Goal: Transaction & Acquisition: Purchase product/service

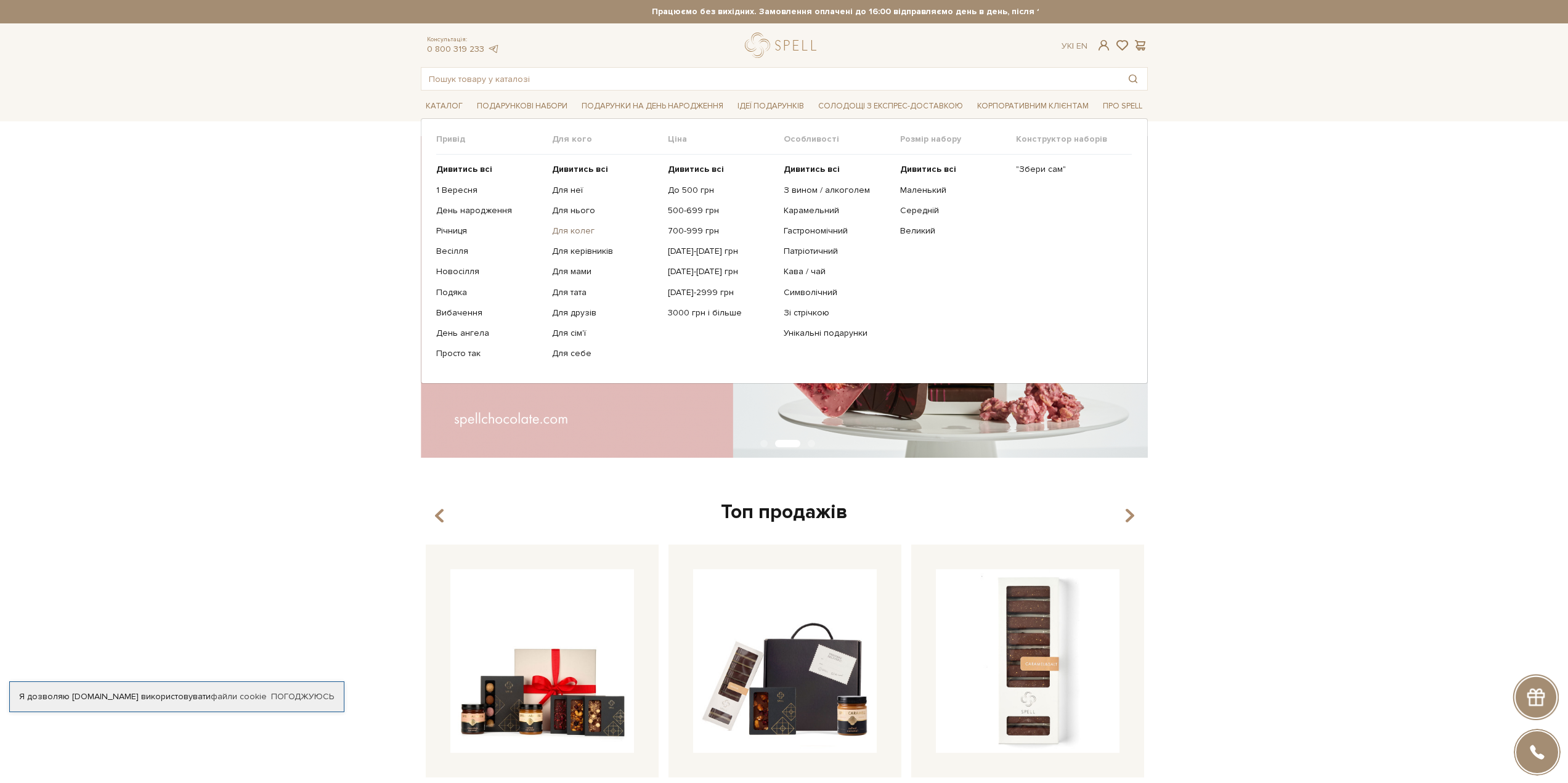
click at [589, 228] on link "Для колег" at bounding box center [605, 231] width 107 height 11
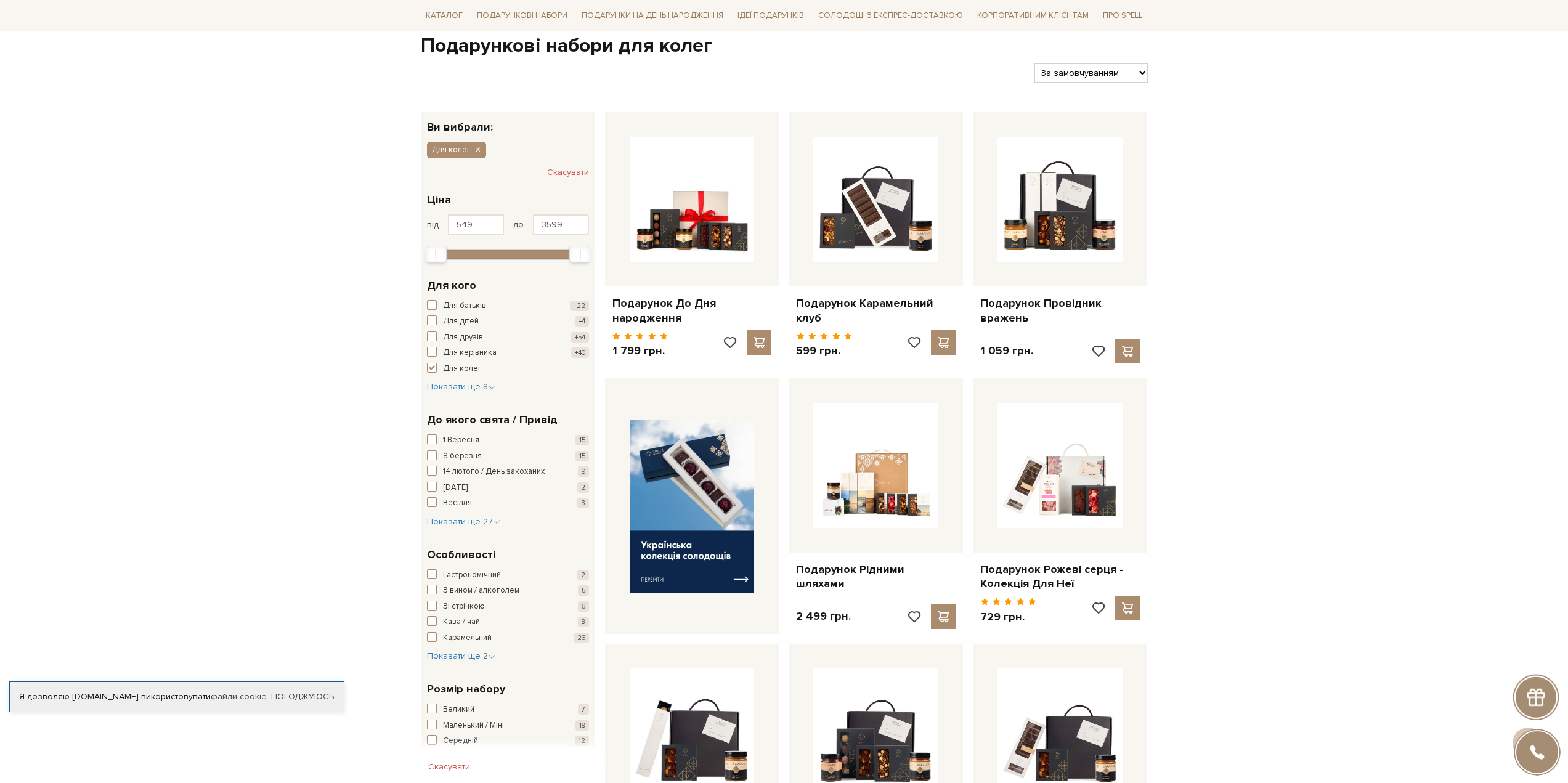
scroll to position [123, 0]
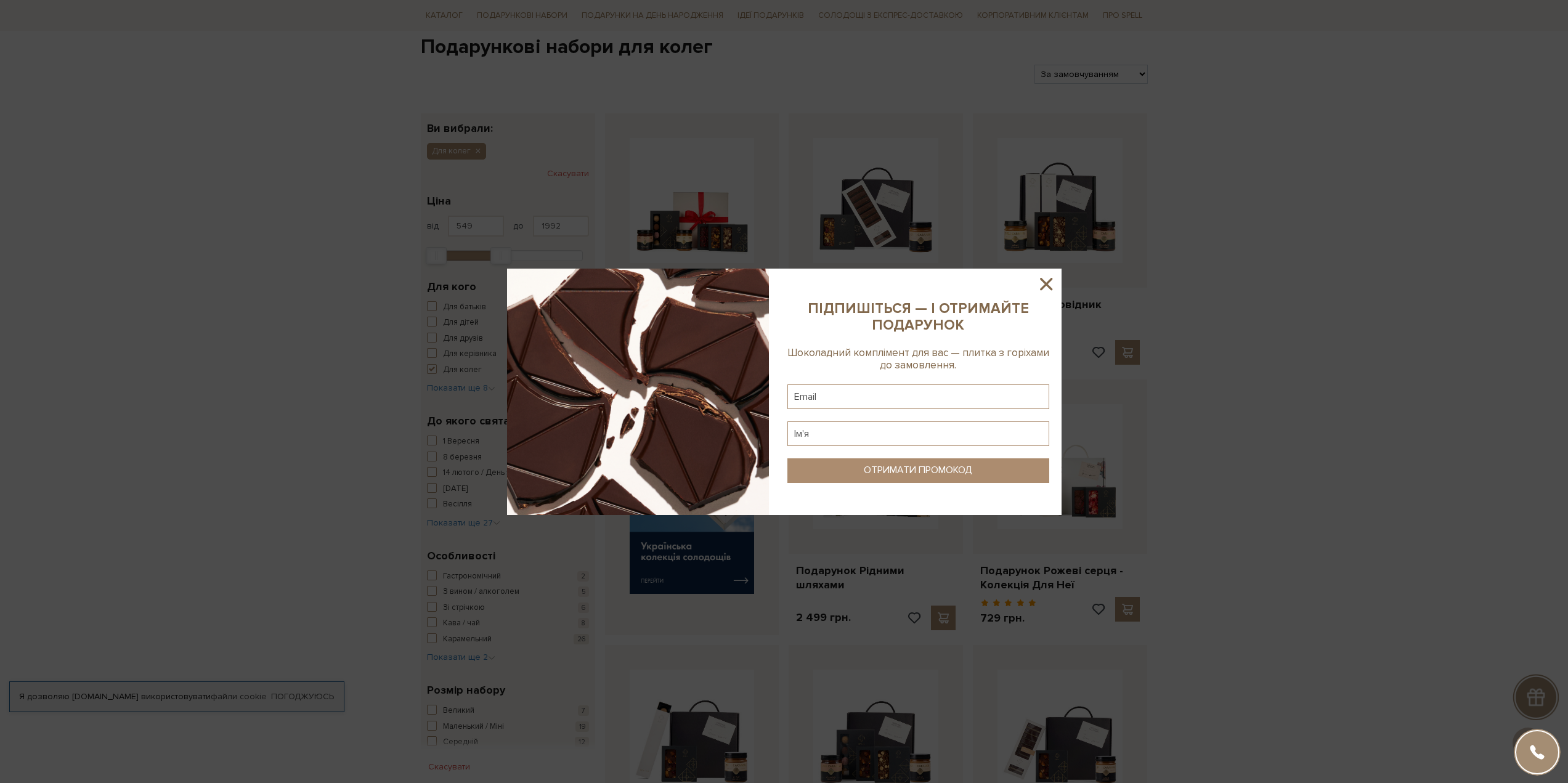
type input "2005"
drag, startPoint x: 572, startPoint y: 256, endPoint x: 494, endPoint y: 249, distance: 78.3
click at [1046, 279] on icon at bounding box center [1046, 284] width 21 height 21
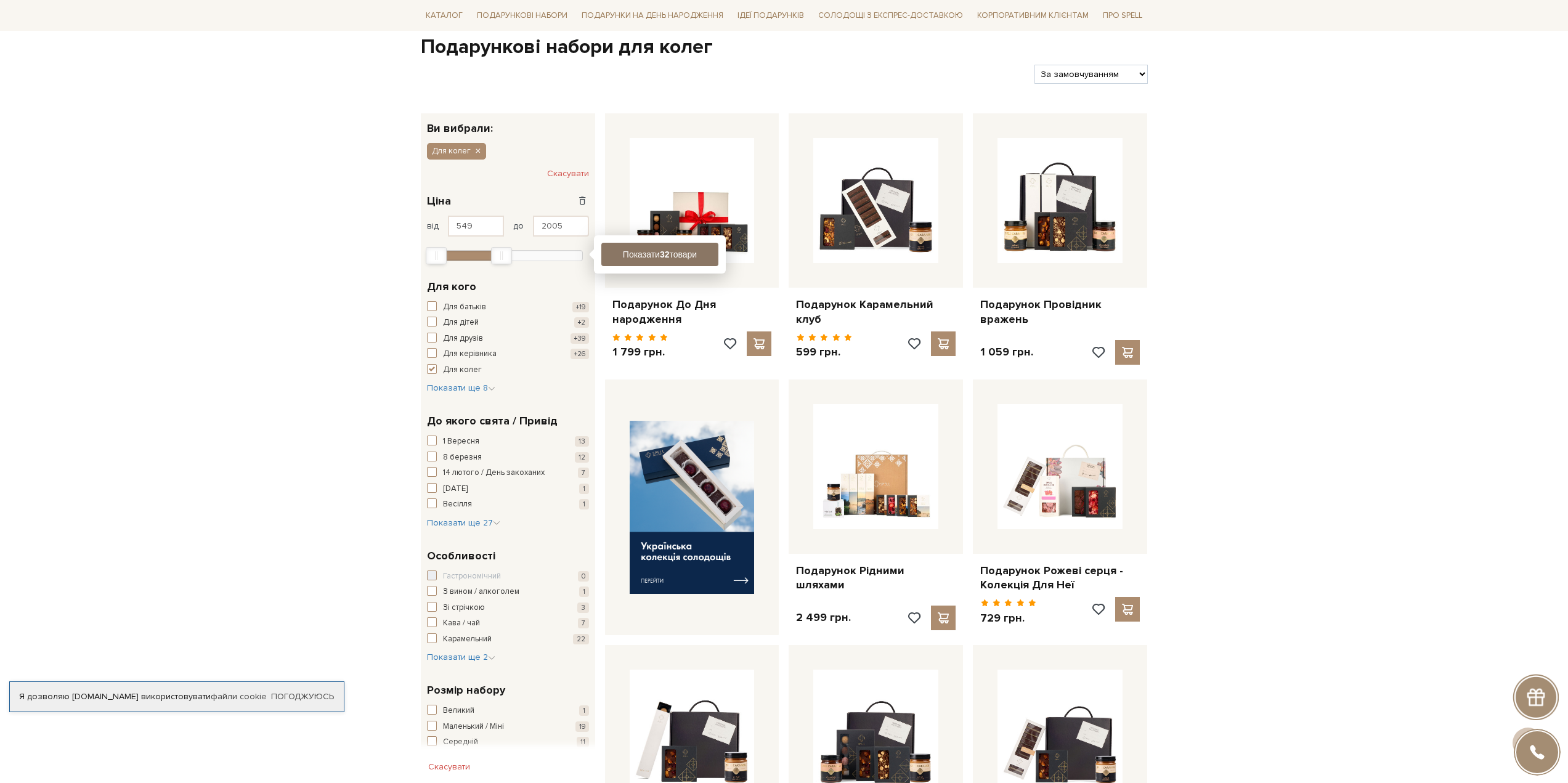
click at [667, 258] on b "32" at bounding box center [664, 255] width 10 height 10
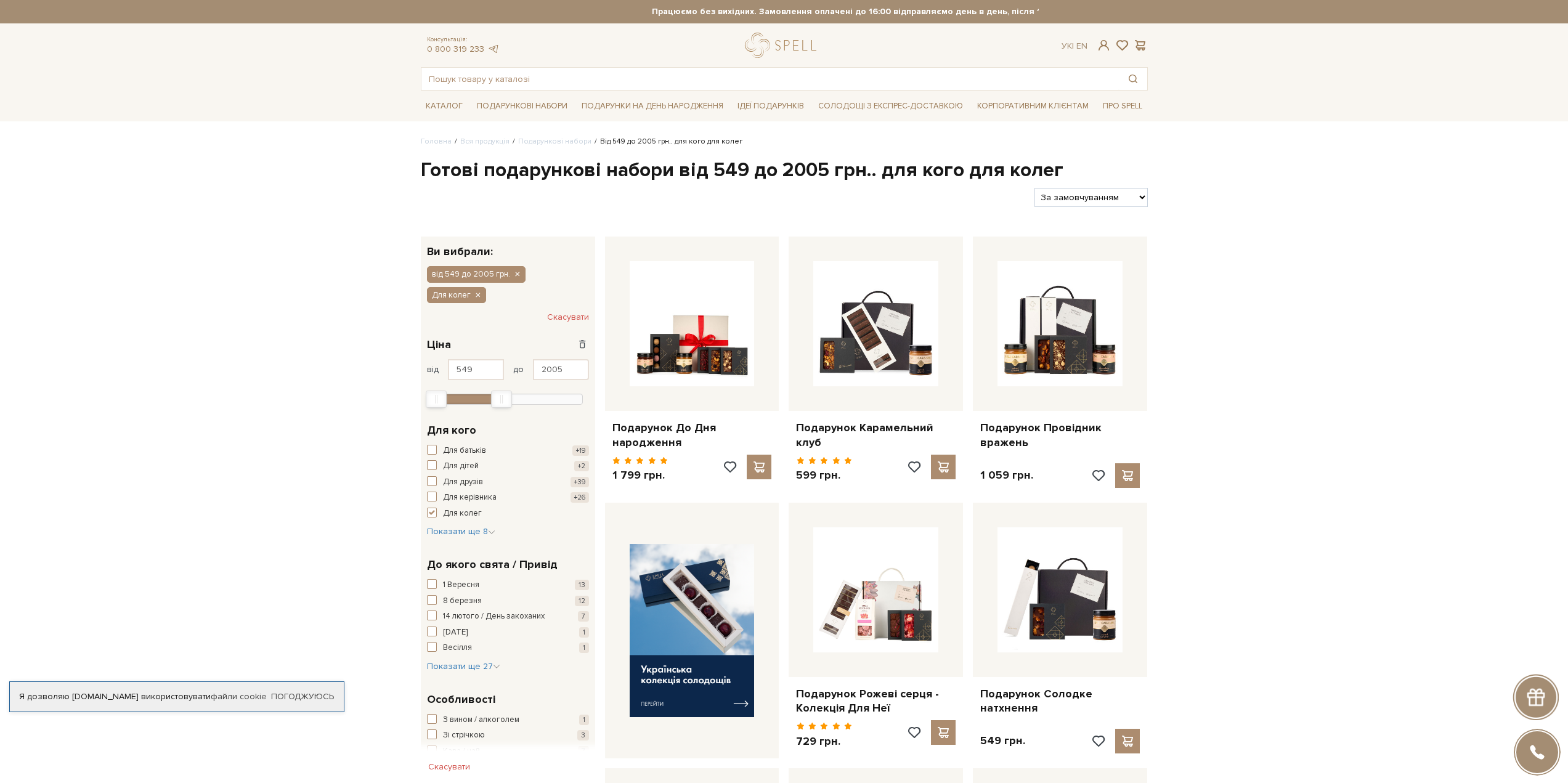
click at [1079, 199] on select "За замовчуванням За Ціною (зростання) За Ціною (зменшення) Новинки За популярні…" at bounding box center [1091, 197] width 113 height 19
select select "https://spellchocolate.com/our-productions/podarunkovi-box/?sort=p.price&order=…"
click at [1034, 188] on select "За замовчуванням За Ціною (зростання) За Ціною (зменшення) Новинки За популярні…" at bounding box center [1091, 197] width 113 height 19
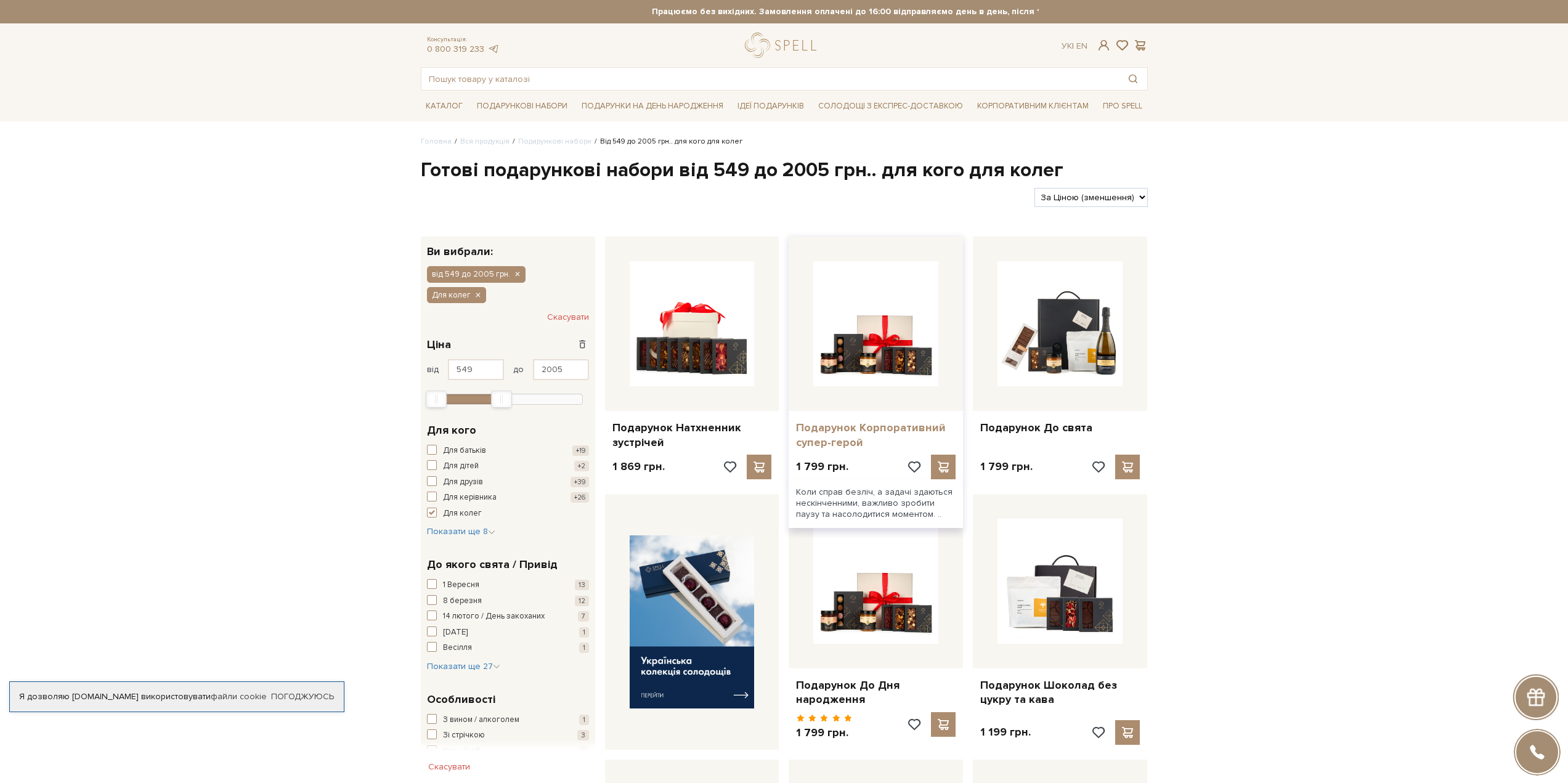
click at [869, 423] on link "Подарунок Корпоративний супер-герой" at bounding box center [876, 435] width 160 height 29
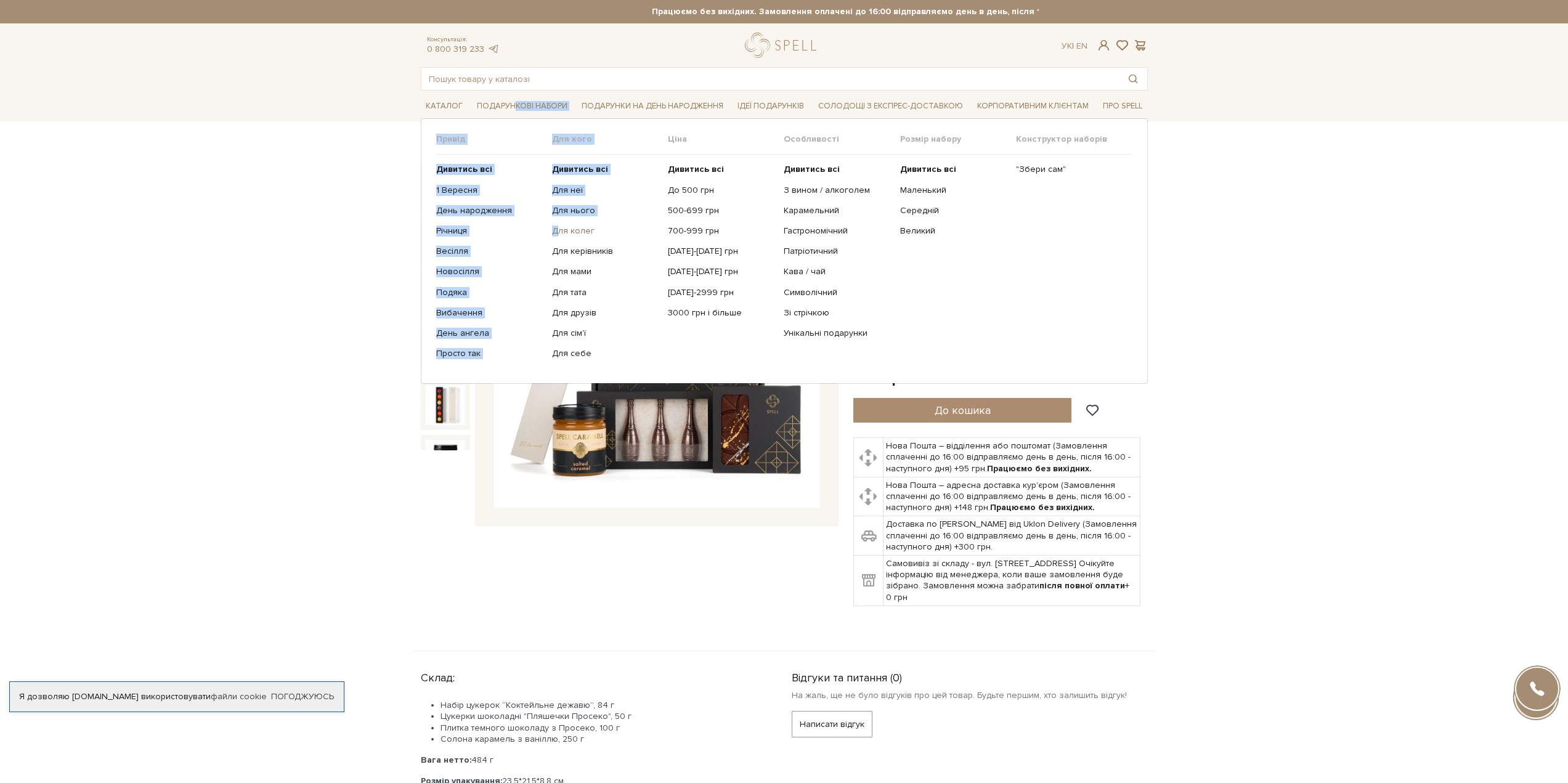
drag, startPoint x: 514, startPoint y: 99, endPoint x: 564, endPoint y: 229, distance: 139.3
click at [559, 121] on li "Подарункові набори Привід Дивитись всі 1 Вересня День народження" at bounding box center [522, 106] width 101 height 29
click at [573, 234] on link "Для колег" at bounding box center [605, 231] width 107 height 11
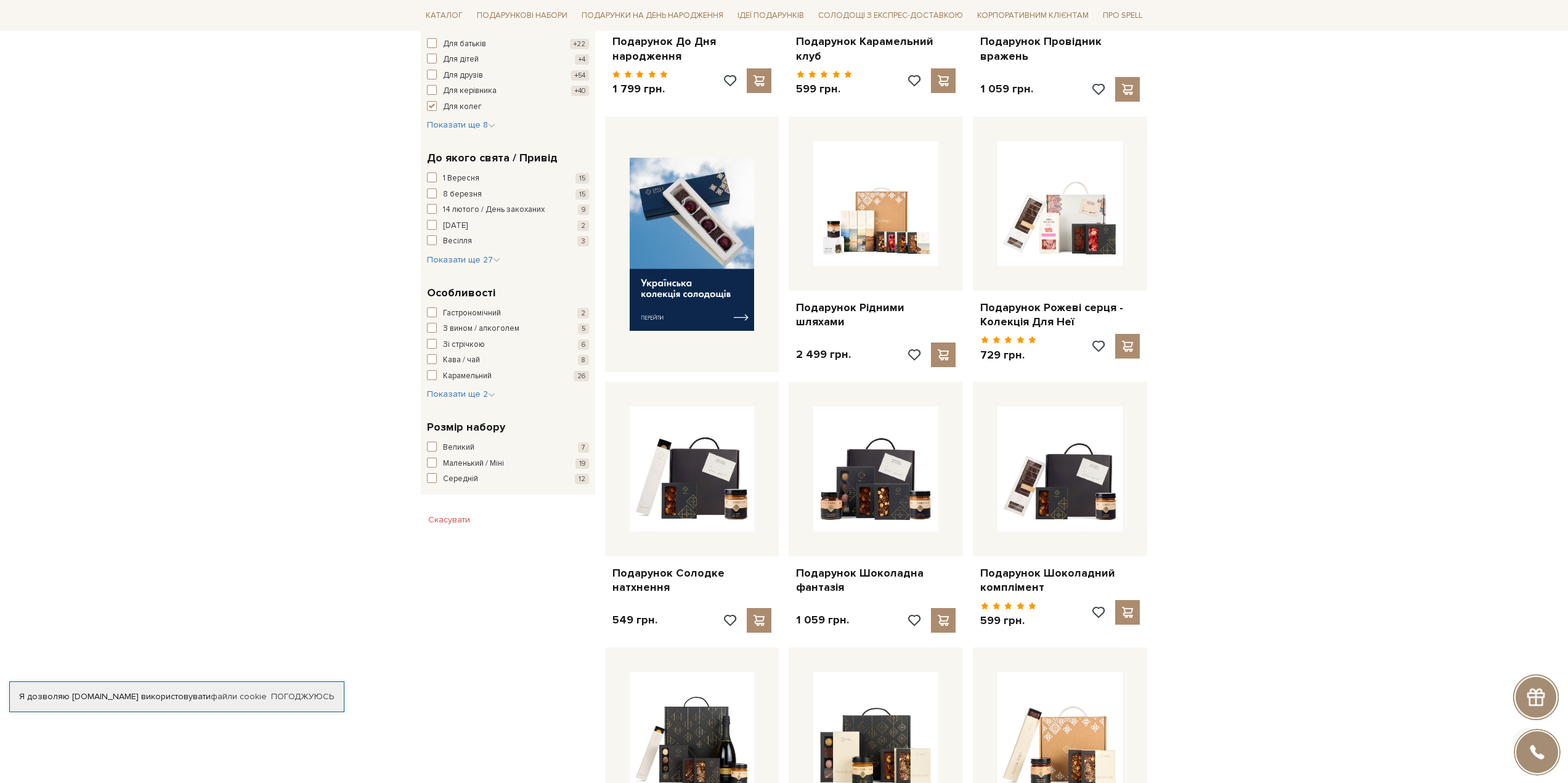
scroll to position [431, 0]
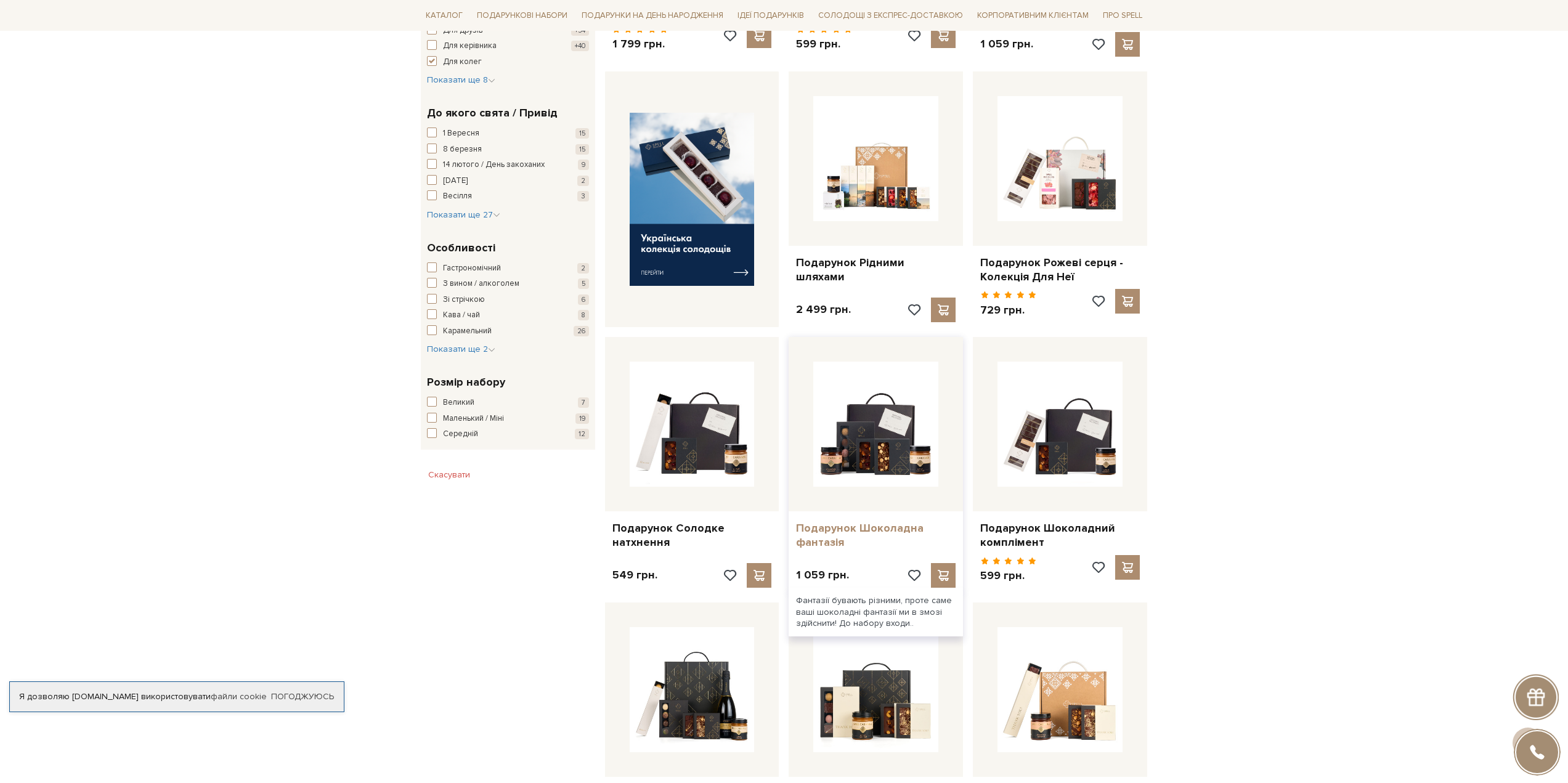
click at [890, 527] on link "Подарунок Шоколадна фантазія" at bounding box center [876, 535] width 160 height 29
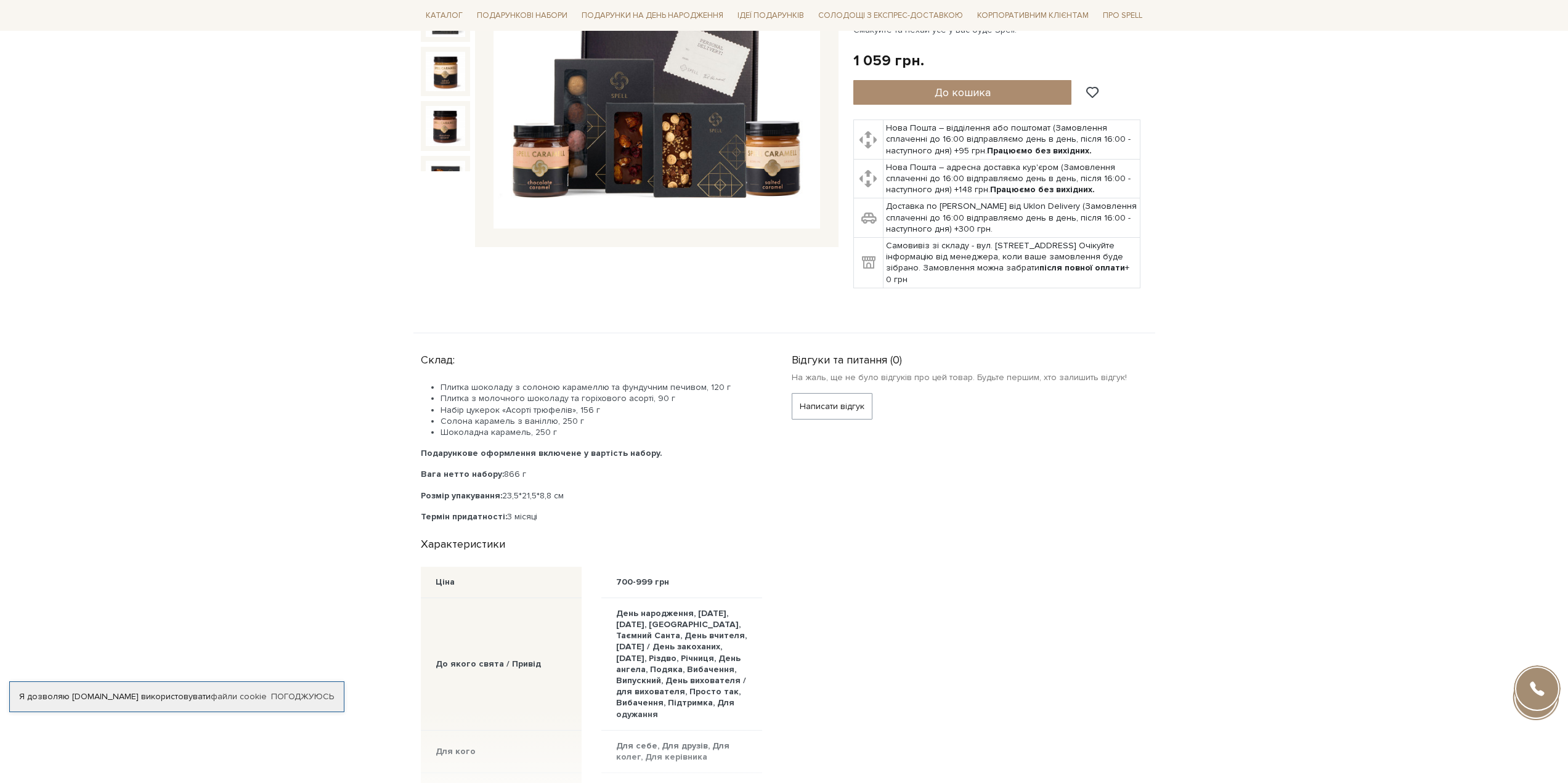
scroll to position [493, 0]
